Goal: Transaction & Acquisition: Obtain resource

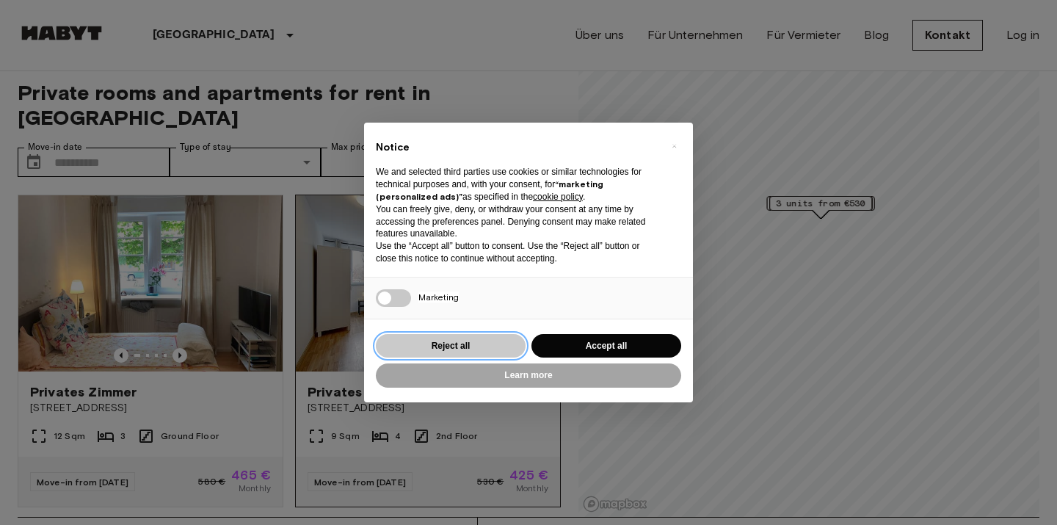
click at [450, 342] on button "Reject all" at bounding box center [451, 346] width 150 height 24
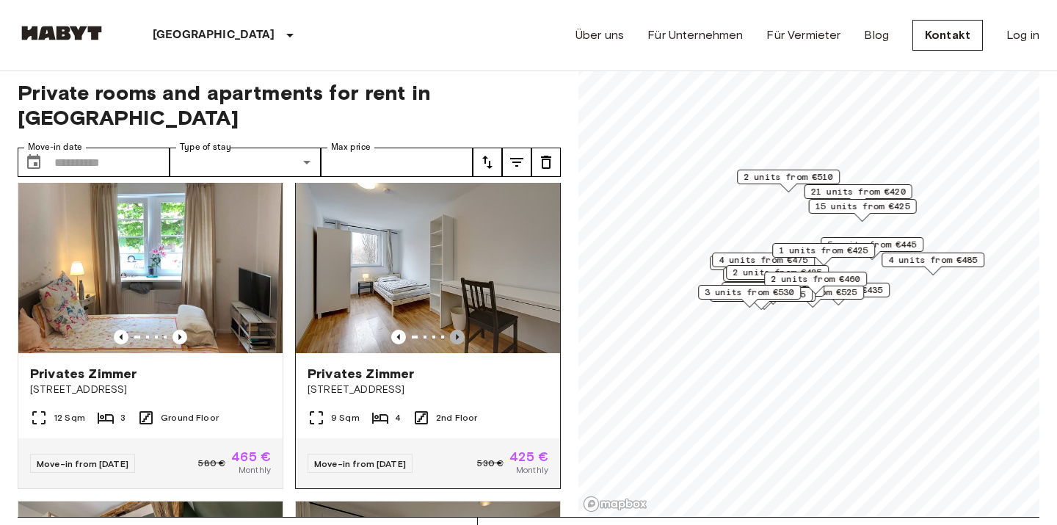
click at [456, 329] on icon "Previous image" at bounding box center [457, 336] width 15 height 15
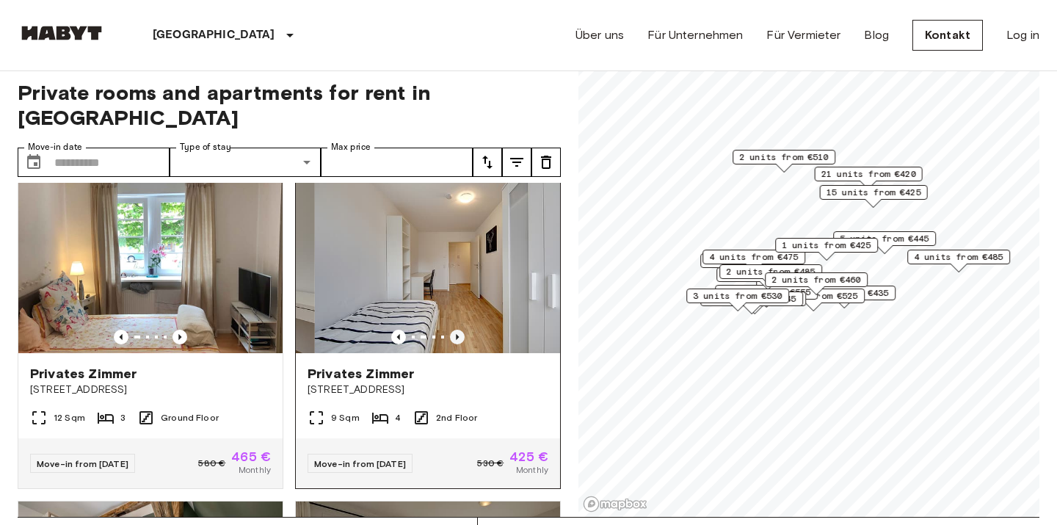
click at [456, 334] on icon "Previous image" at bounding box center [457, 337] width 3 height 6
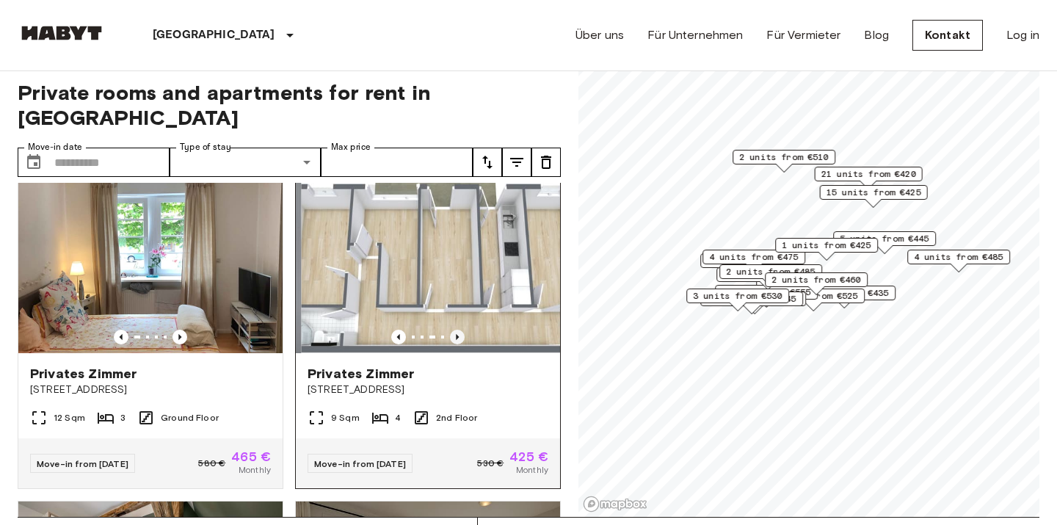
click at [456, 334] on icon "Previous image" at bounding box center [457, 337] width 3 height 6
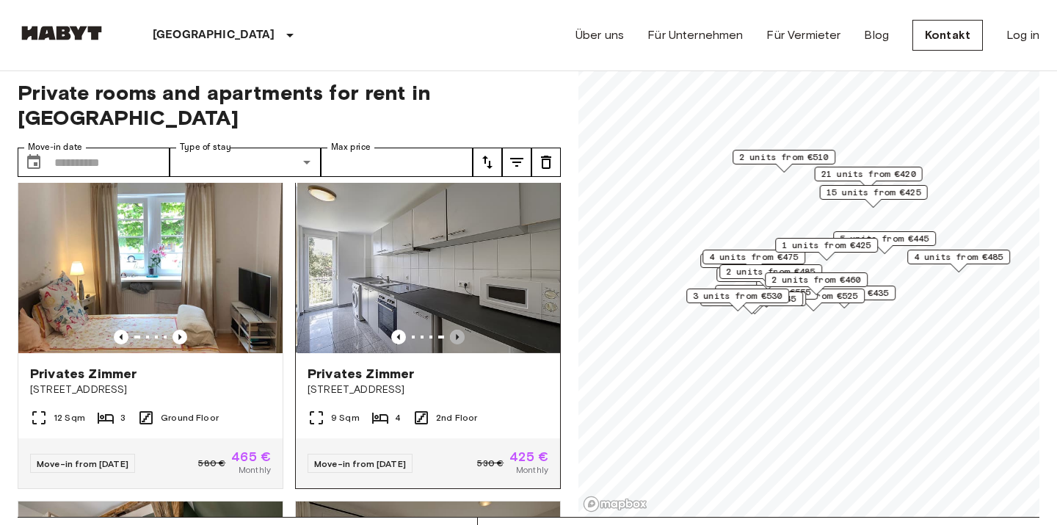
click at [456, 334] on icon "Previous image" at bounding box center [457, 337] width 3 height 6
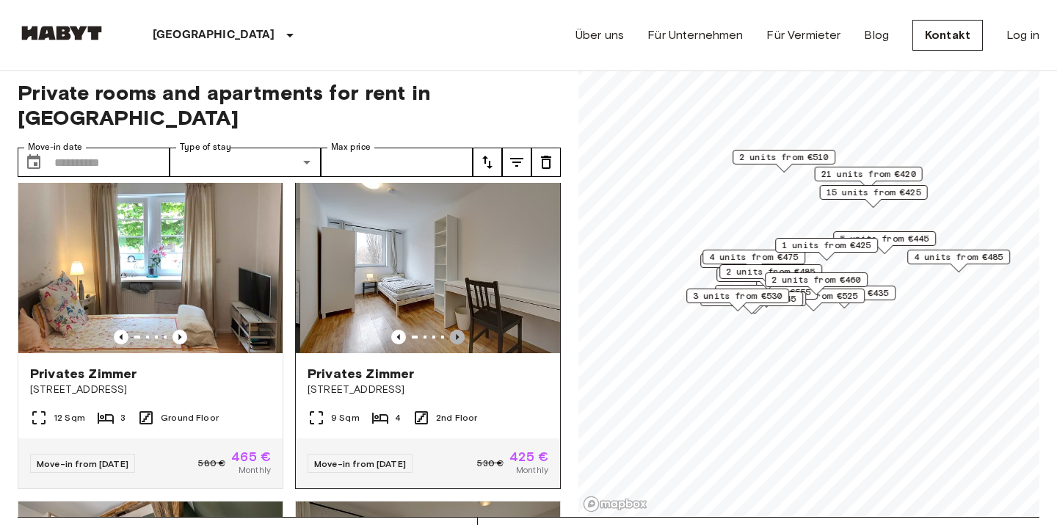
click at [456, 334] on icon "Previous image" at bounding box center [457, 337] width 3 height 6
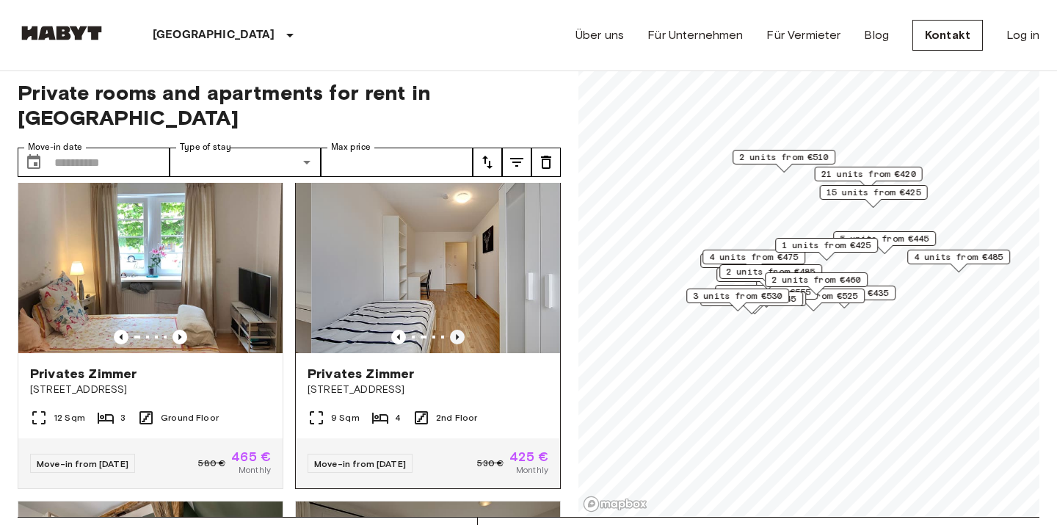
click at [456, 334] on icon "Previous image" at bounding box center [457, 337] width 3 height 6
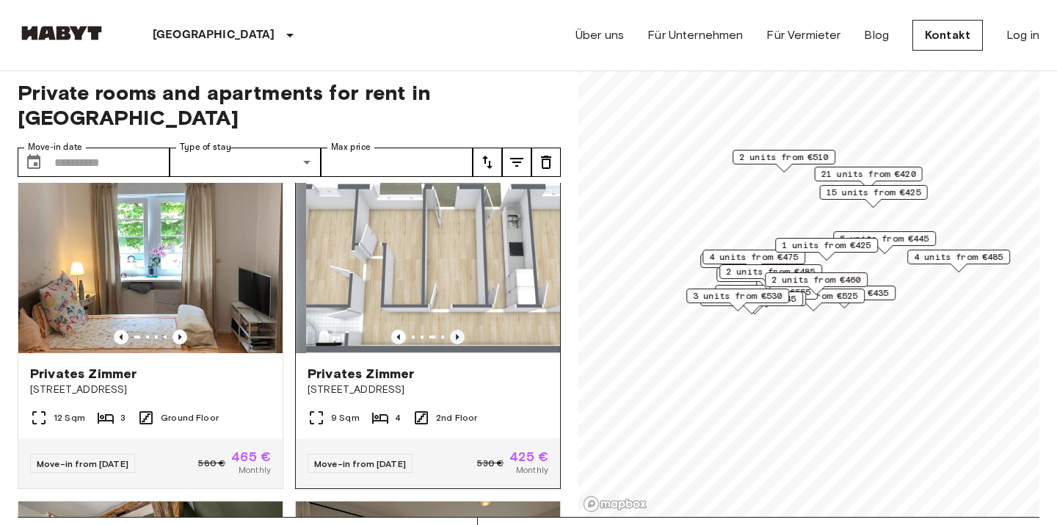
click at [456, 334] on icon "Previous image" at bounding box center [457, 337] width 3 height 6
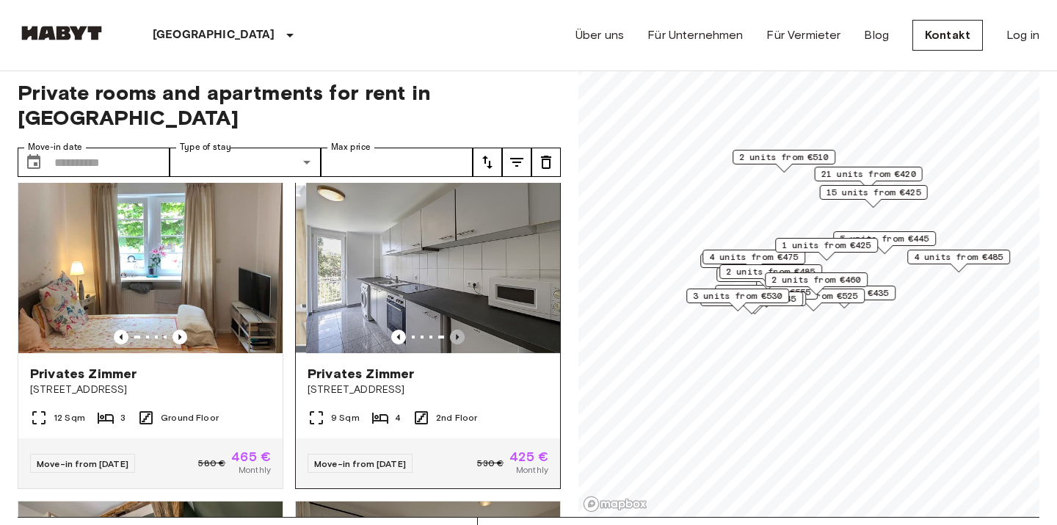
click at [456, 334] on icon "Previous image" at bounding box center [457, 337] width 3 height 6
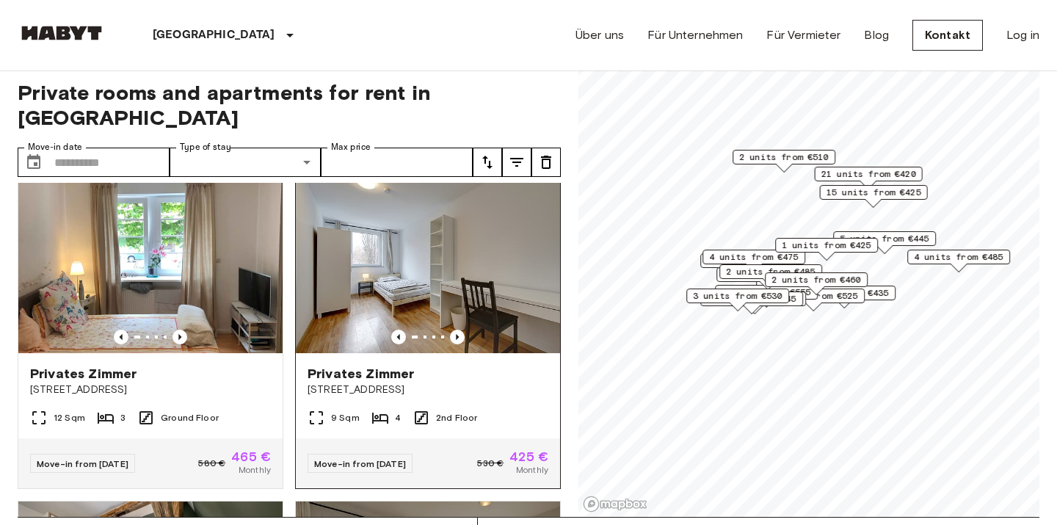
click at [453, 365] on div "Privates Zimmer" at bounding box center [427, 374] width 241 height 18
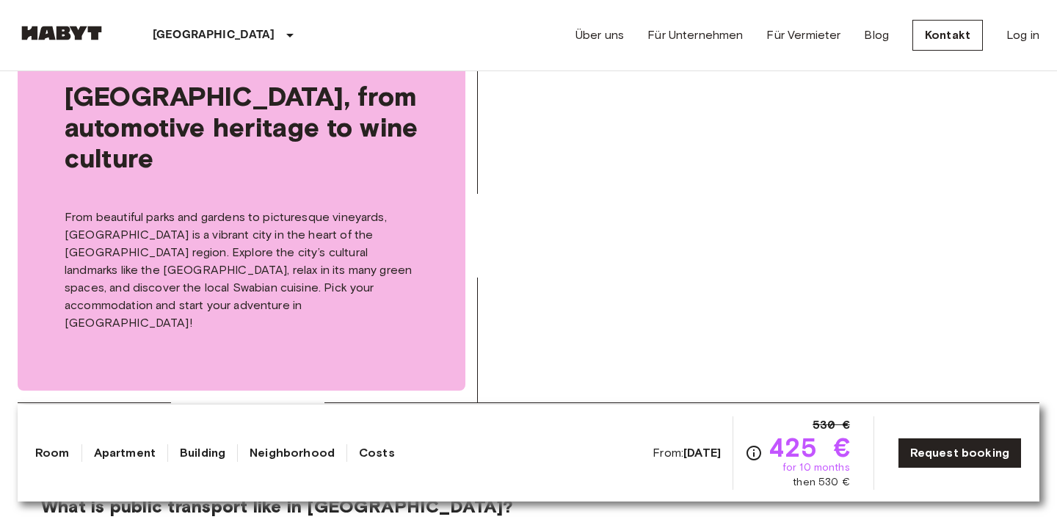
scroll to position [1606, 0]
